Goal: Information Seeking & Learning: Learn about a topic

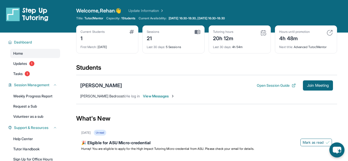
click at [338, 149] on icon "chat-button" at bounding box center [337, 150] width 8 height 7
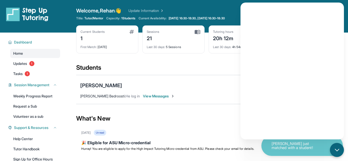
click at [214, 61] on div "Current Students 1 First Match : 4 months ago Sessions 21 Last 30 days : 5 Sess…" at bounding box center [206, 44] width 261 height 38
click at [339, 152] on icon "chat-button" at bounding box center [337, 150] width 7 height 7
